Goal: Check status: Check status

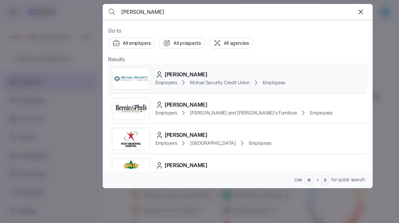
type input "[PERSON_NAME]"
click at [202, 73] on div "[PERSON_NAME]" at bounding box center [220, 74] width 130 height 8
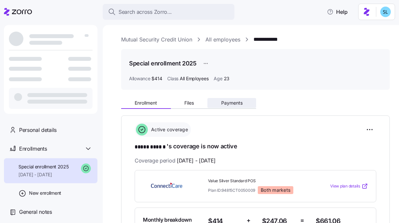
click at [234, 106] on button "Payments" at bounding box center [231, 103] width 49 height 10
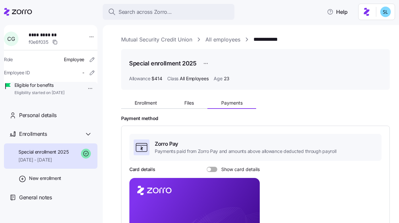
click at [161, 94] on div "**********" at bounding box center [255, 193] width 269 height 314
click at [159, 98] on button "Enrollment" at bounding box center [146, 103] width 50 height 10
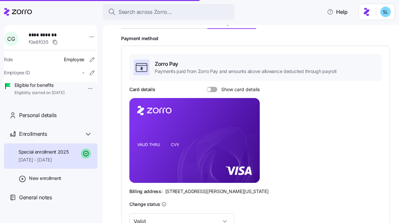
scroll to position [134, 0]
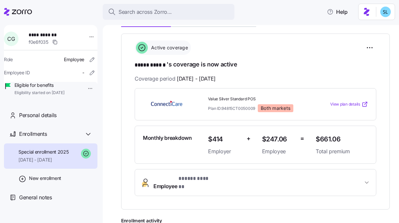
scroll to position [205, 0]
